Goal: Contribute content: Add original content to the website for others to see

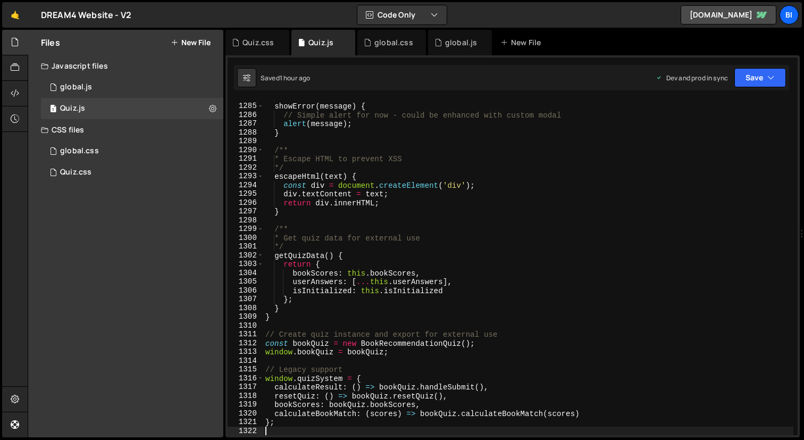
scroll to position [11266, 0]
click at [411, 190] on div "*/ showError ( message ) { // Simple alert for now - could be enhanced with cus…" at bounding box center [528, 269] width 530 height 353
type textarea "}"
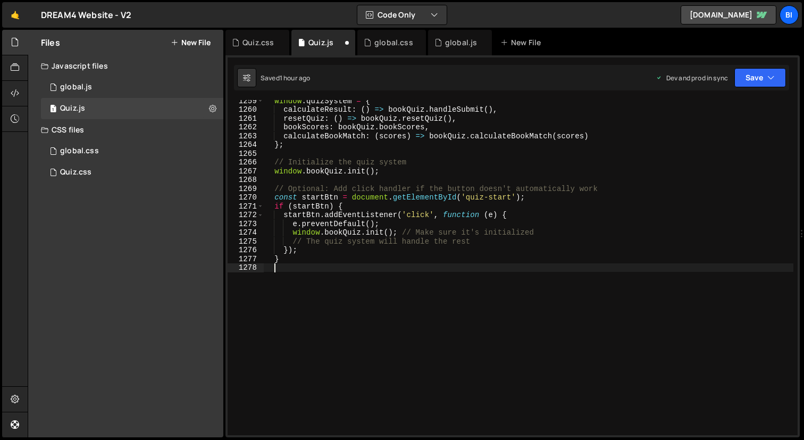
type textarea "window.quizSystem = {"
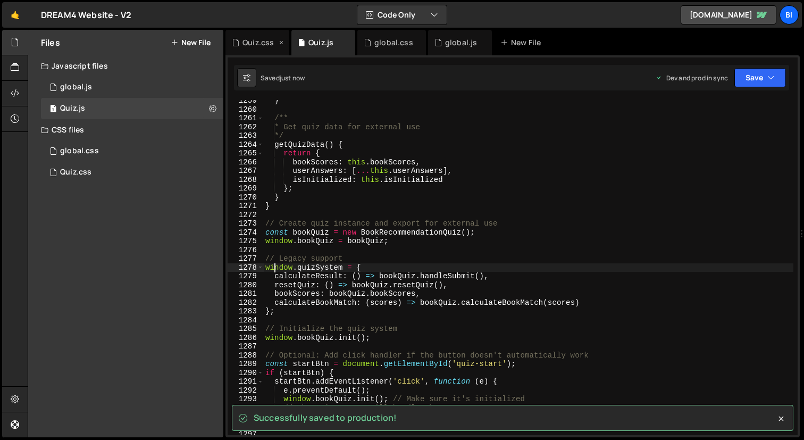
click at [244, 39] on div "Quiz.css" at bounding box center [258, 42] width 31 height 11
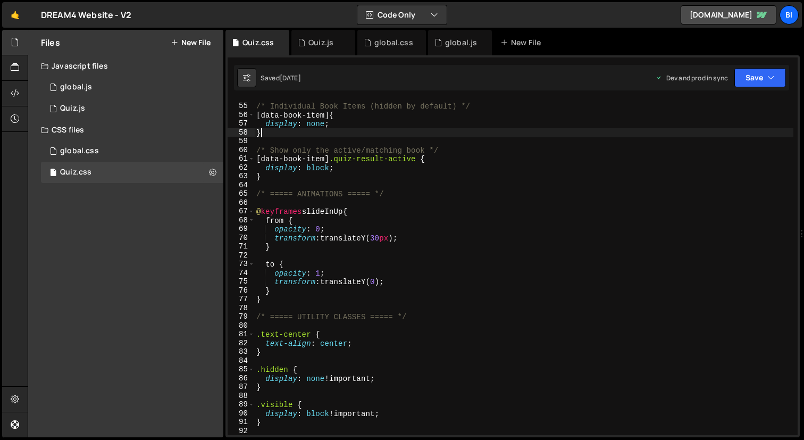
click at [362, 131] on div "/* Individual Book Items (hidden by default) */ [ data-book-item ] { display : …" at bounding box center [523, 269] width 539 height 353
type textarea "}"
paste textarea
click at [362, 131] on div "/* Individual Book Items (hidden by default) */ [ data-book-item ] { display : …" at bounding box center [523, 269] width 539 height 353
type textarea "}"
